Goal: Information Seeking & Learning: Learn about a topic

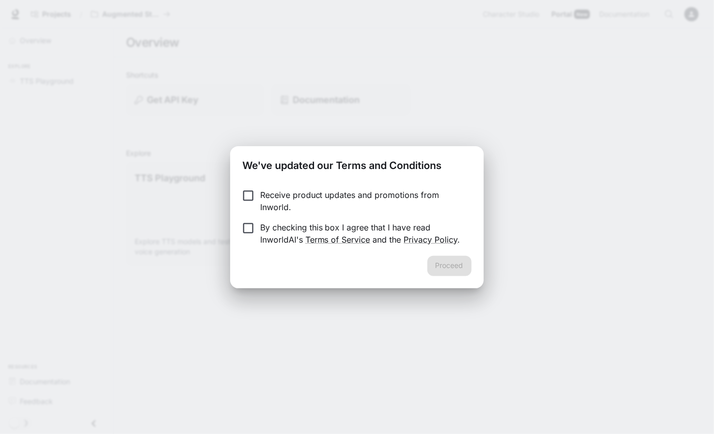
click at [338, 194] on p "Receive product updates and promotions from Inworld." at bounding box center [361, 201] width 203 height 24
click at [313, 195] on p "Receive product updates and promotions from Inworld." at bounding box center [361, 201] width 203 height 24
click at [293, 232] on p "By checking this box I agree that I have read InworldAI's Terms of Service and …" at bounding box center [361, 233] width 203 height 24
click at [444, 268] on button "Proceed" at bounding box center [449, 266] width 44 height 20
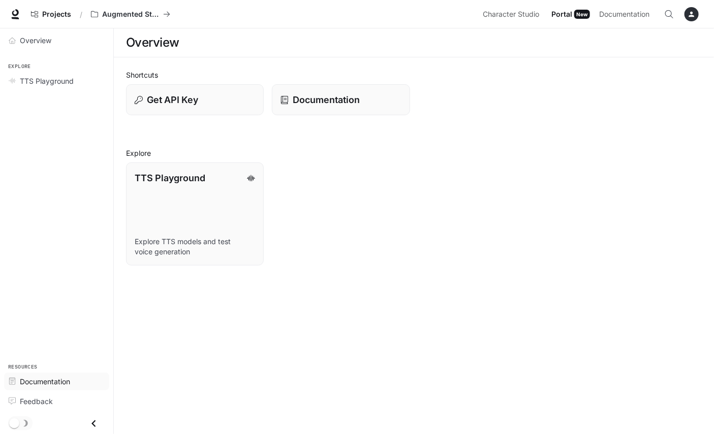
click at [39, 381] on span "Documentation" at bounding box center [45, 381] width 50 height 11
click at [337, 96] on p "Documentation" at bounding box center [327, 100] width 68 height 14
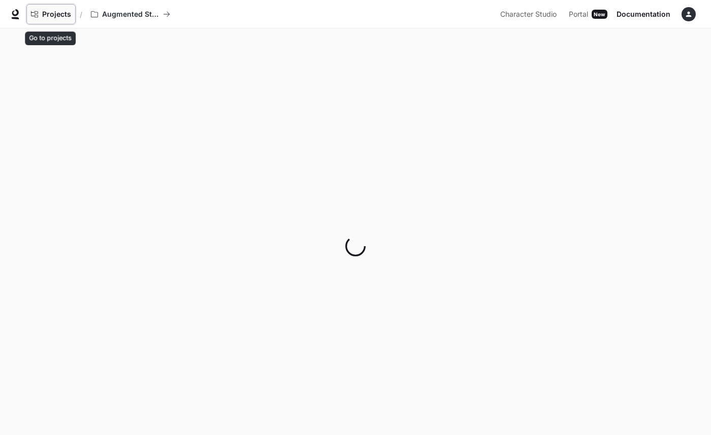
click at [63, 13] on span "Projects" at bounding box center [56, 14] width 29 height 9
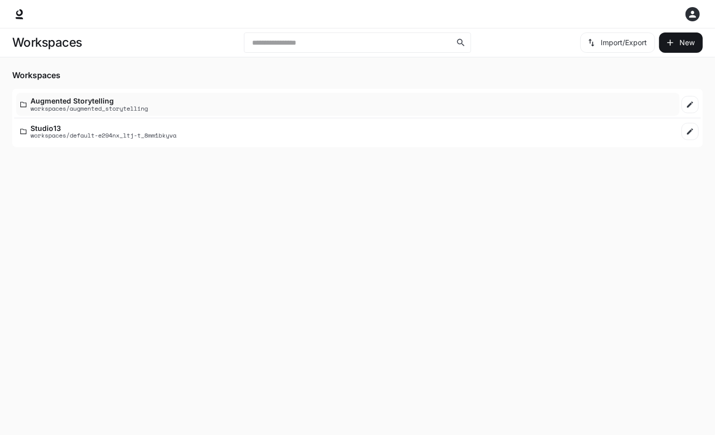
click at [94, 99] on p "Augmented Storytelling" at bounding box center [88, 101] width 117 height 8
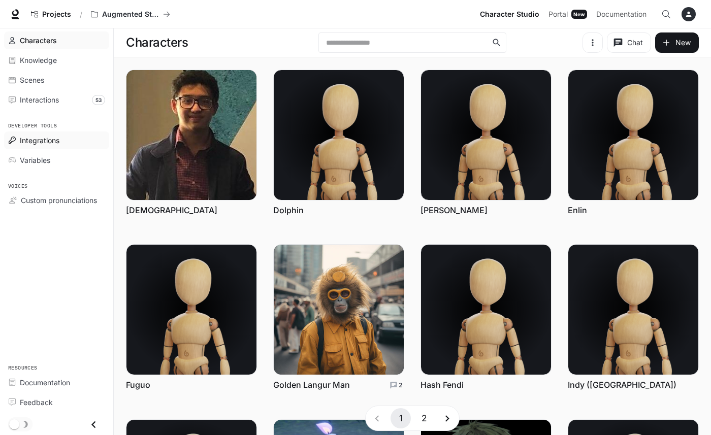
click at [49, 138] on span "Integrations" at bounding box center [40, 140] width 40 height 11
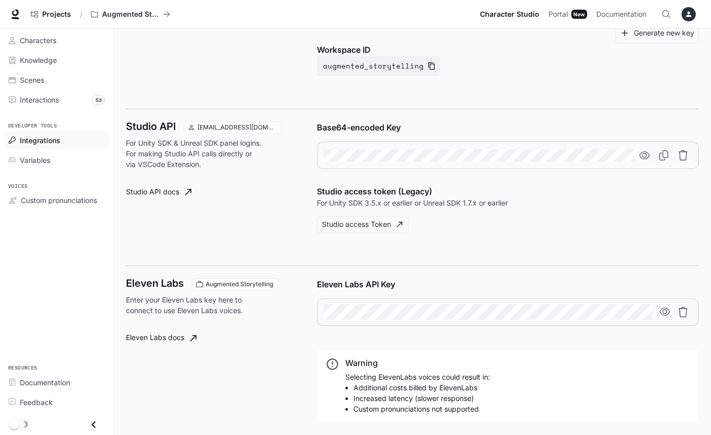
scroll to position [566, 0]
